Goal: Check status: Check status

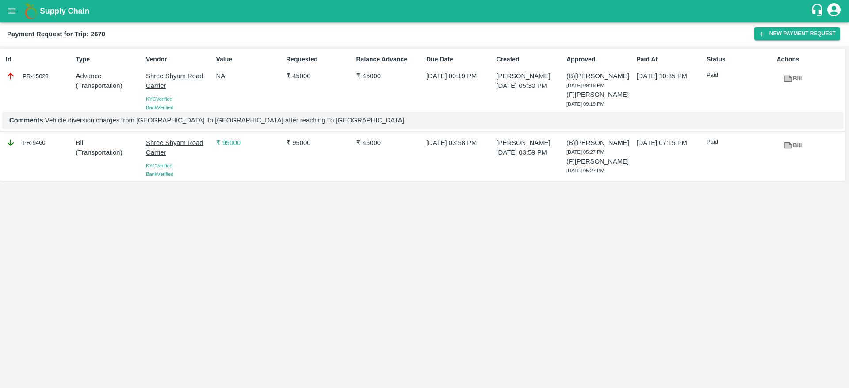
click at [13, 15] on icon "open drawer" at bounding box center [12, 11] width 10 height 10
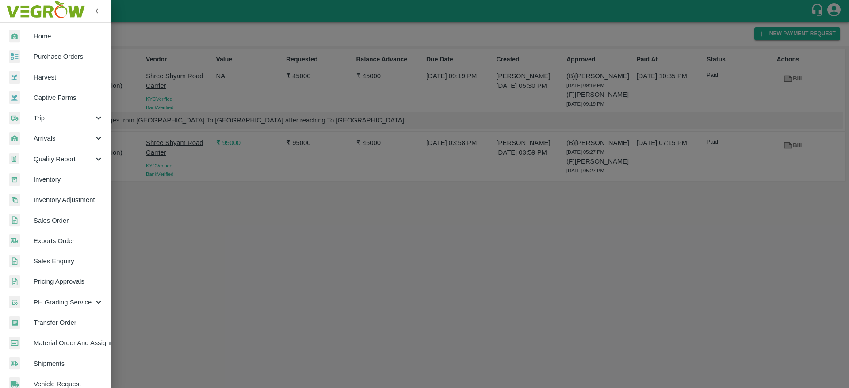
click at [68, 58] on span "Purchase Orders" at bounding box center [69, 57] width 70 height 10
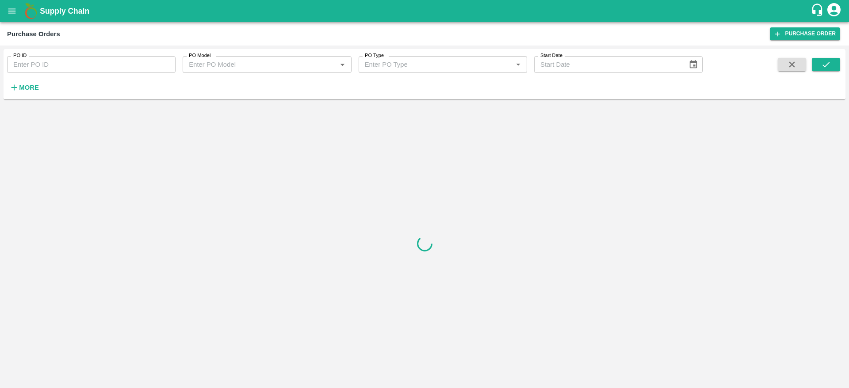
click at [66, 66] on input "PO ID" at bounding box center [91, 64] width 168 height 17
paste input "165722"
click at [826, 70] on button "submit" at bounding box center [826, 64] width 28 height 13
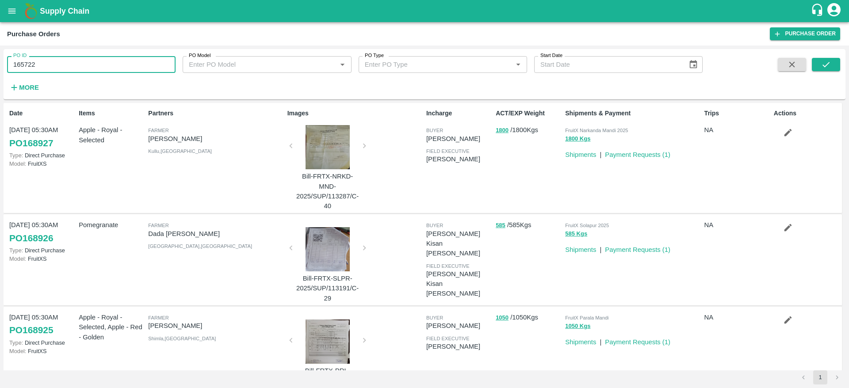
click at [58, 69] on input "165722" at bounding box center [91, 64] width 168 height 17
click at [829, 65] on icon "submit" at bounding box center [826, 65] width 10 height 10
click at [81, 67] on input "165722" at bounding box center [91, 64] width 168 height 17
type input "165722"
click at [838, 65] on button "submit" at bounding box center [826, 64] width 28 height 13
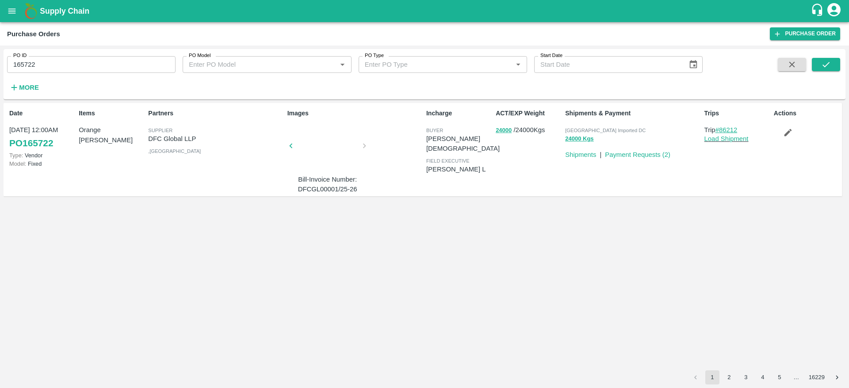
click at [727, 128] on link "#86212" at bounding box center [726, 129] width 22 height 7
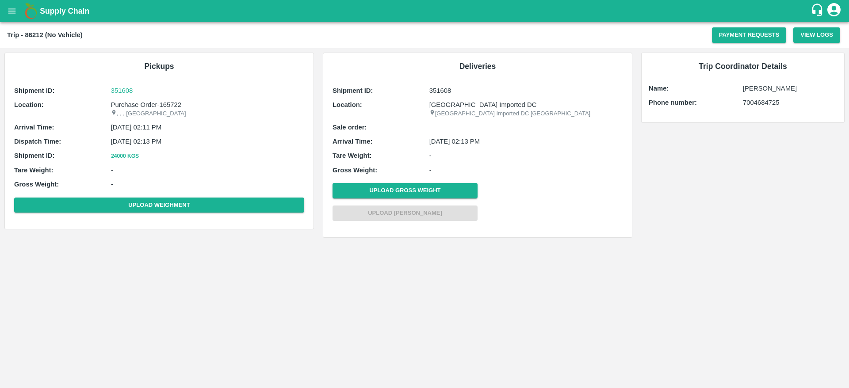
click at [4, 10] on button "open drawer" at bounding box center [12, 11] width 20 height 20
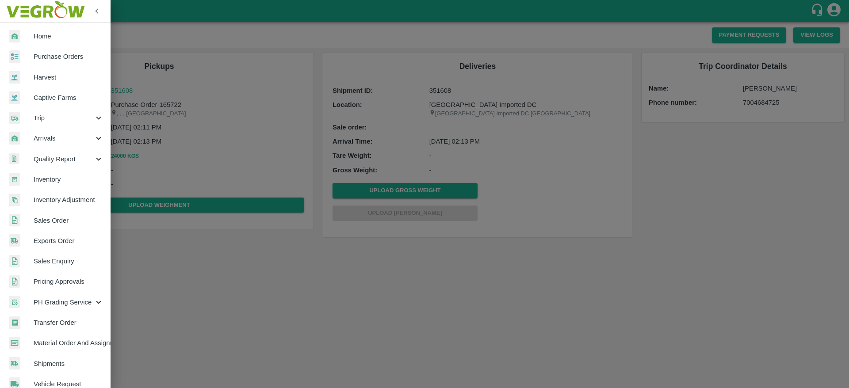
click at [41, 57] on span "Purchase Orders" at bounding box center [69, 57] width 70 height 10
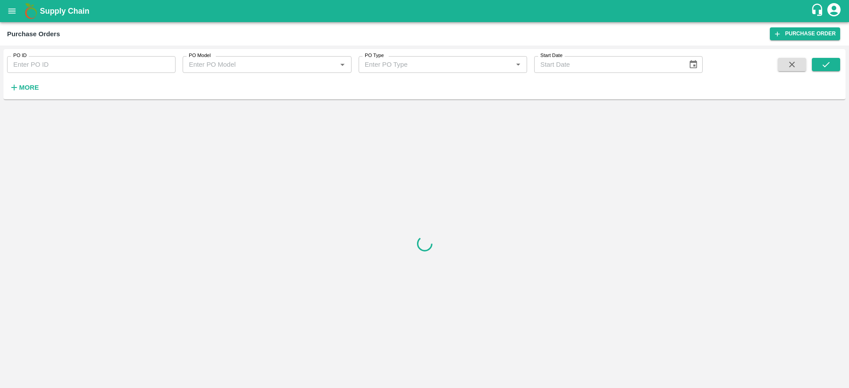
click at [57, 63] on input "PO ID" at bounding box center [91, 64] width 168 height 17
paste input "163315"
click at [822, 64] on icon "submit" at bounding box center [826, 65] width 10 height 10
click at [50, 74] on div "PO ID 163315 PO ID PO Model PO Model   * PO Type PO Type   * Start Date Start D…" at bounding box center [351, 72] width 702 height 46
click at [51, 66] on input "163315" at bounding box center [91, 64] width 168 height 17
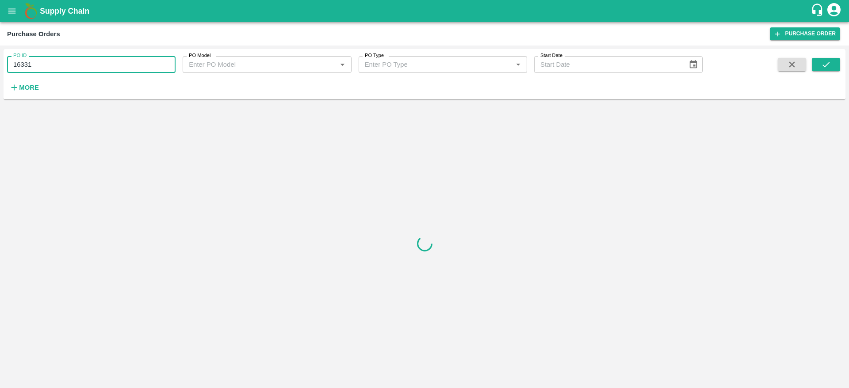
type input "163315"
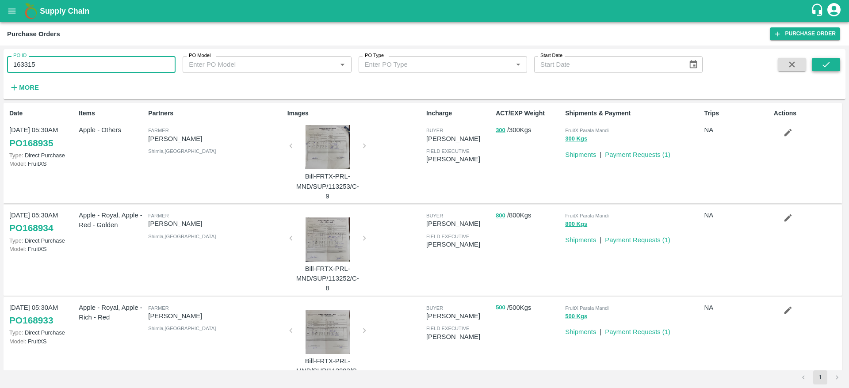
click at [829, 59] on button "submit" at bounding box center [826, 64] width 28 height 13
click at [53, 68] on input "163315" at bounding box center [91, 64] width 168 height 17
click at [839, 66] on button "submit" at bounding box center [826, 64] width 28 height 13
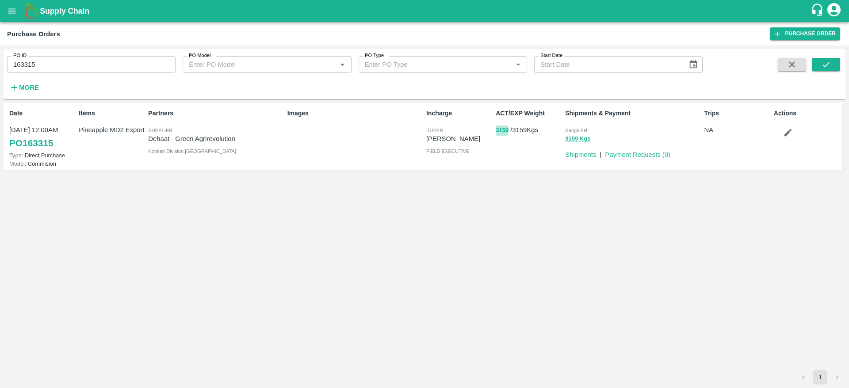
click at [504, 130] on button "3159" at bounding box center [502, 131] width 13 height 10
click at [96, 60] on input "163315" at bounding box center [91, 64] width 168 height 17
paste input "text"
type input "163313"
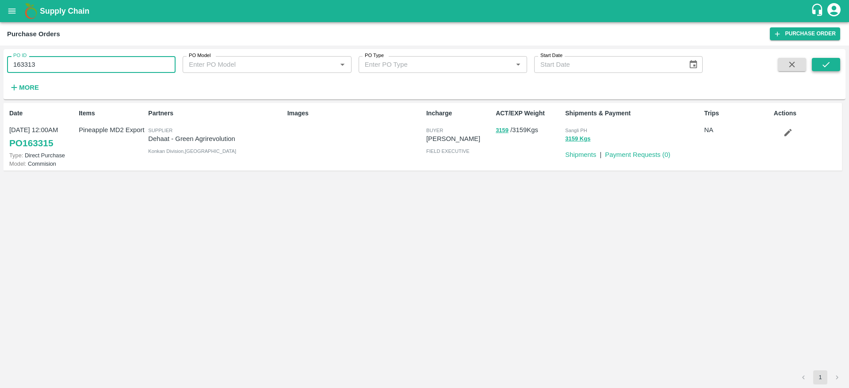
click at [831, 65] on icon "submit" at bounding box center [826, 65] width 10 height 10
click at [497, 130] on button "4176" at bounding box center [502, 131] width 13 height 10
